Goal: Information Seeking & Learning: Learn about a topic

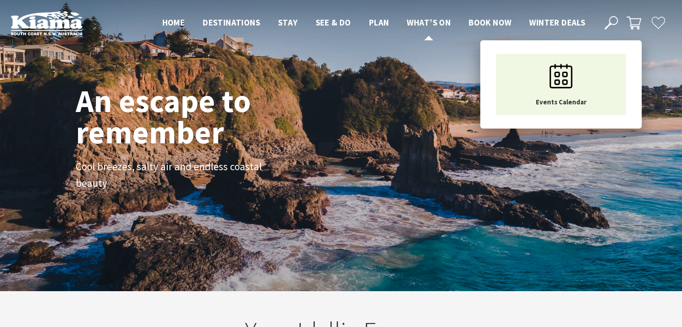
click at [429, 26] on span "What’s On" at bounding box center [428, 22] width 44 height 11
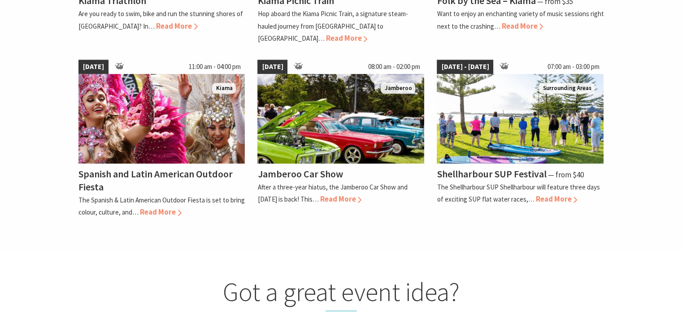
scroll to position [583, 0]
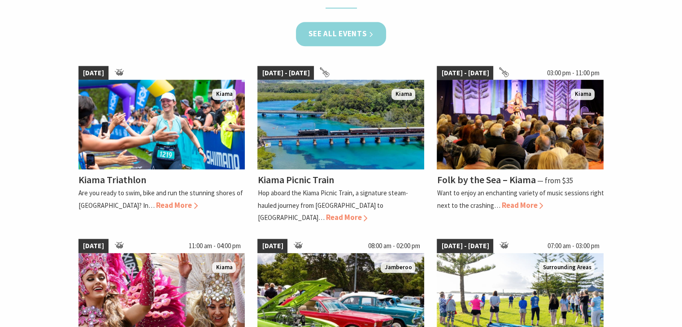
click at [351, 37] on link "See all Events" at bounding box center [341, 34] width 91 height 24
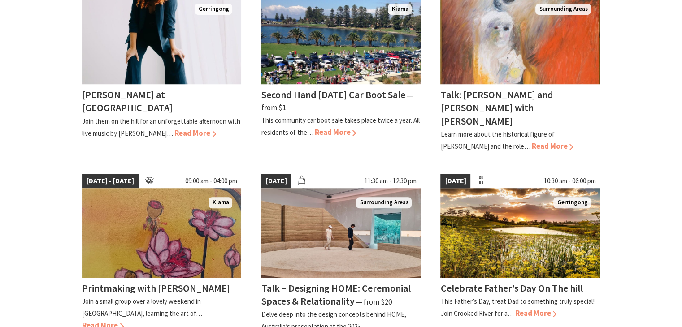
scroll to position [672, 0]
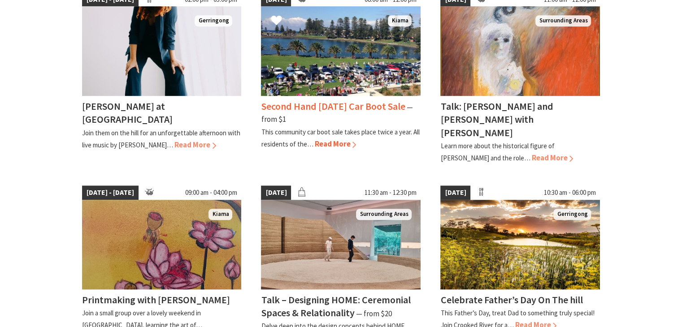
click at [373, 102] on h4 "Second Hand [DATE] Car Boot Sale" at bounding box center [333, 106] width 144 height 13
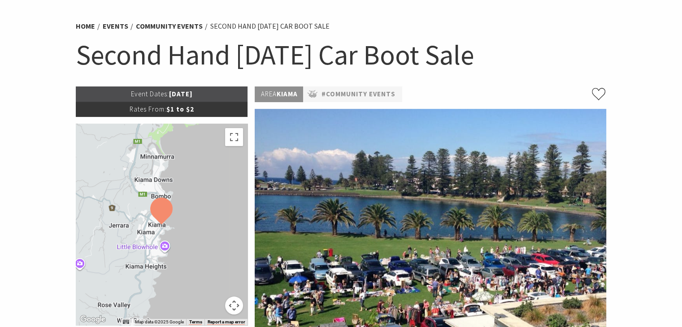
scroll to position [45, 0]
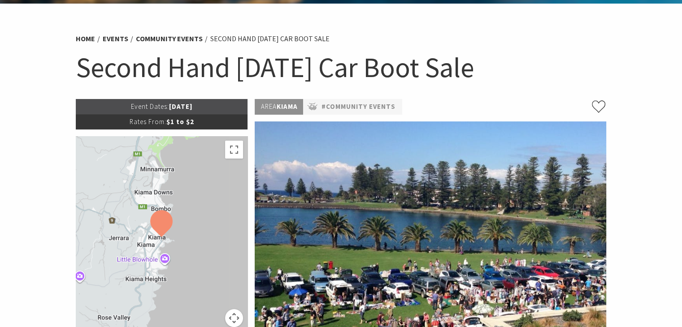
drag, startPoint x: 518, startPoint y: 74, endPoint x: 2, endPoint y: 59, distance: 516.5
copy h1 "Second Hand [DATE] Car Boot Sale"
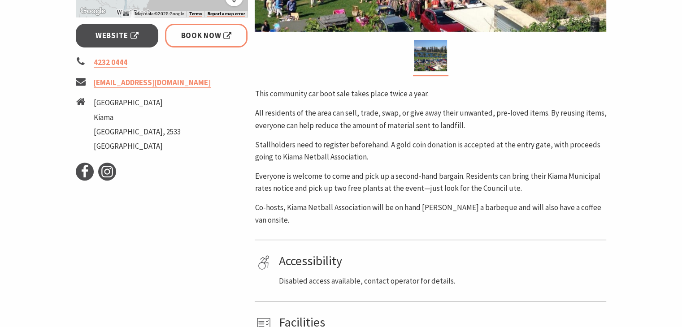
scroll to position [403, 0]
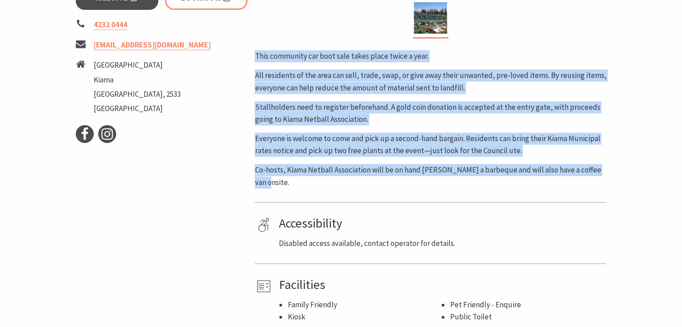
drag, startPoint x: 350, startPoint y: 179, endPoint x: 251, endPoint y: 56, distance: 157.8
click at [251, 56] on div "Area Kiama #Community Events This community car boot sale takes place twice a y…" at bounding box center [430, 32] width 359 height 583
copy div "This community car boot sale takes place twice a year. All residents of the are…"
click at [592, 156] on p "Everyone is welcome to come and pick up a second-hand bargain. Residents can br…" at bounding box center [430, 145] width 351 height 24
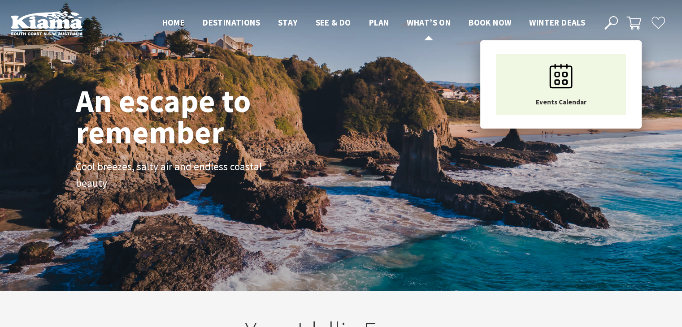
scroll to position [145, 688]
click at [421, 18] on span "What’s On" at bounding box center [428, 22] width 44 height 11
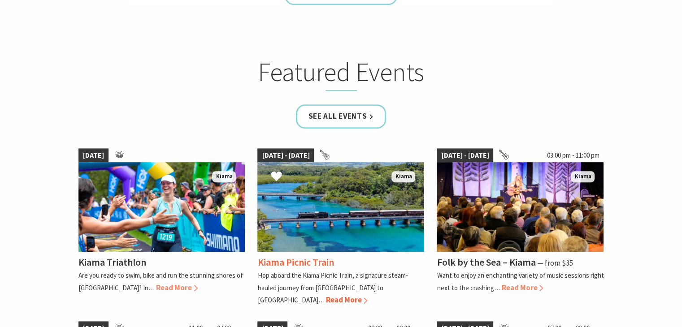
scroll to position [538, 0]
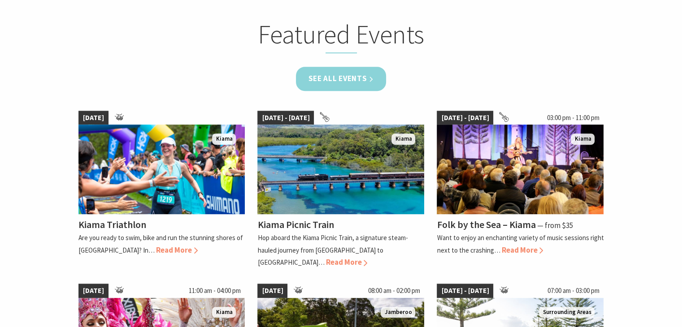
click at [333, 69] on link "See all Events" at bounding box center [341, 79] width 91 height 24
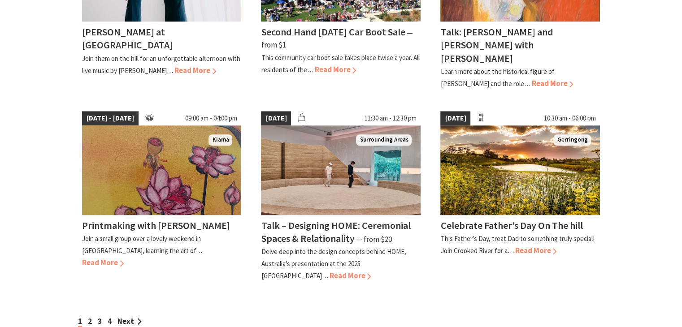
scroll to position [762, 0]
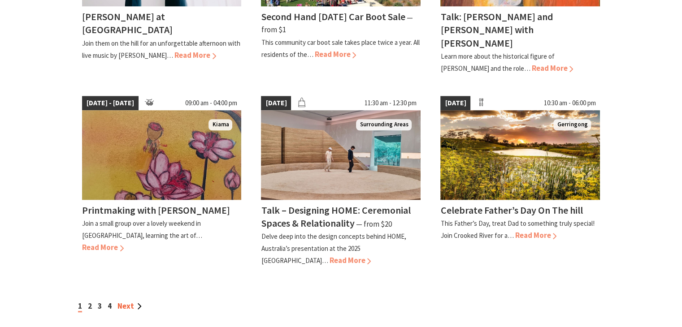
click at [136, 301] on link "Next" at bounding box center [129, 306] width 24 height 10
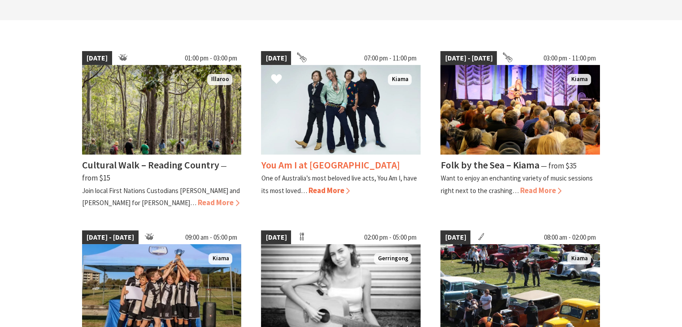
scroll to position [224, 0]
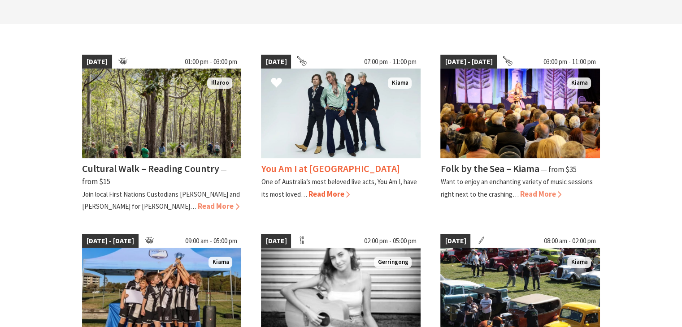
click at [321, 175] on div "You Am I at [GEOGRAPHIC_DATA] One of Australia’s most beloved live acts, You Am…" at bounding box center [341, 179] width 160 height 42
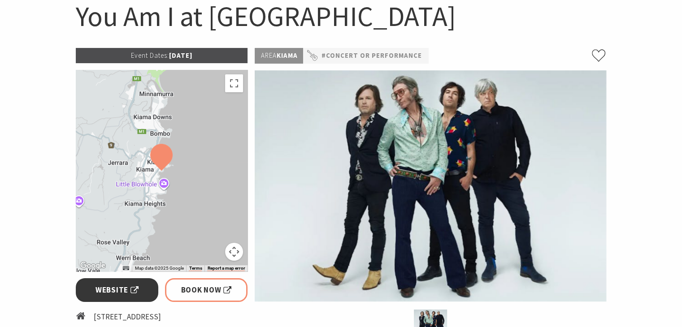
scroll to position [134, 0]
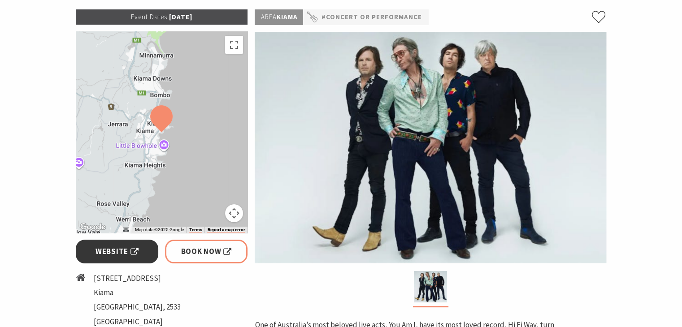
click at [117, 251] on span "Website" at bounding box center [116, 252] width 43 height 12
